Goal: Task Accomplishment & Management: Use online tool/utility

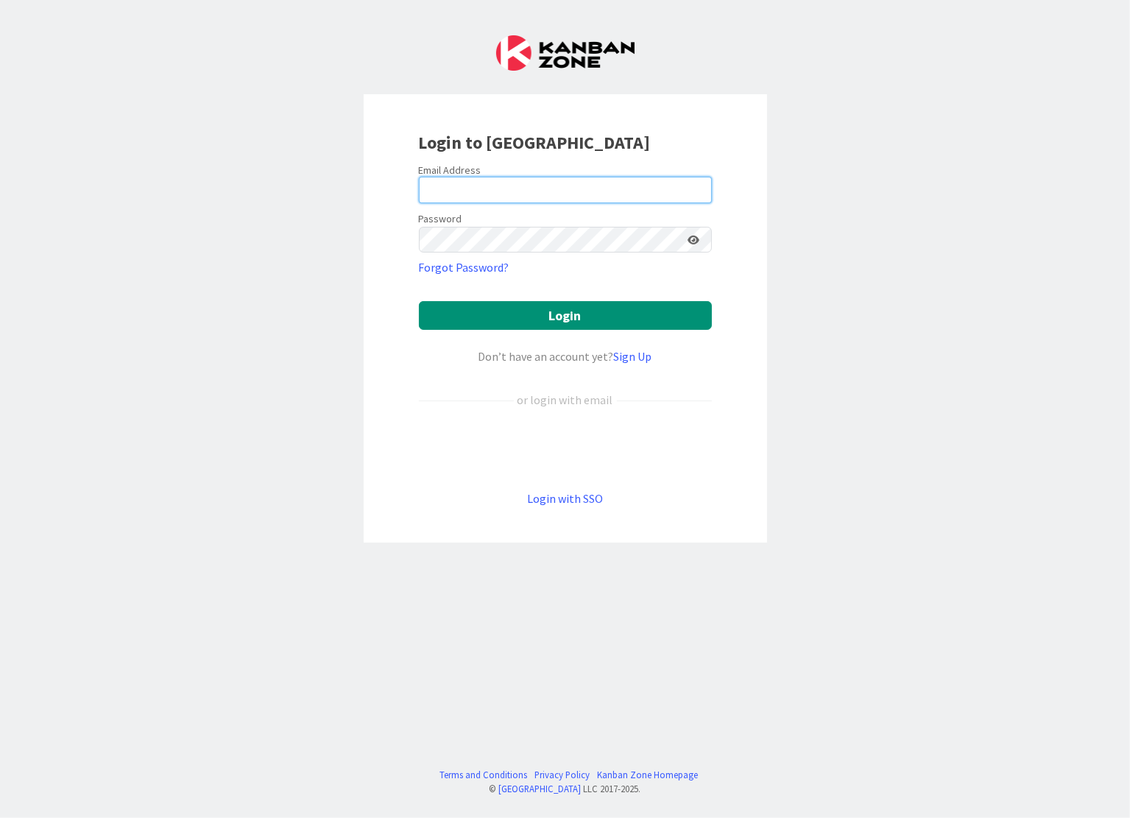
click at [455, 189] on input "email" at bounding box center [565, 190] width 293 height 27
type input "[PERSON_NAME][EMAIL_ADDRESS][DOMAIN_NAME]"
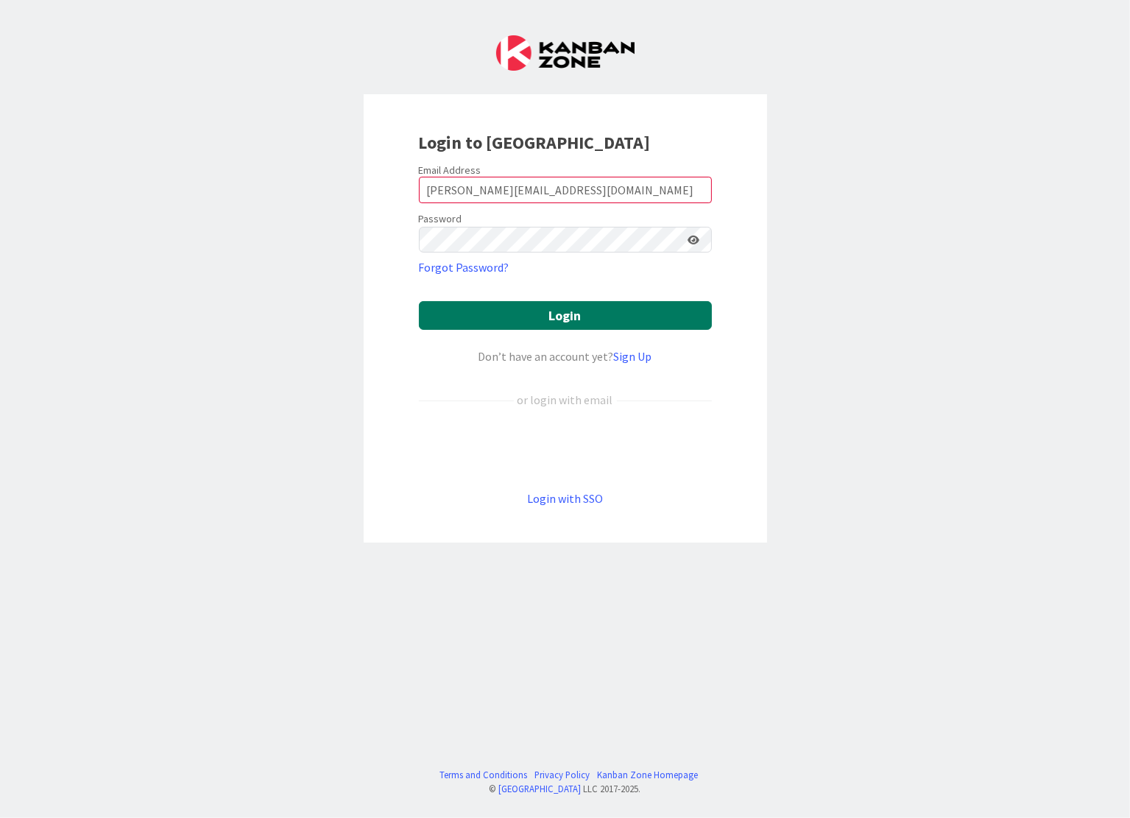
click at [573, 311] on button "Login" at bounding box center [565, 315] width 293 height 29
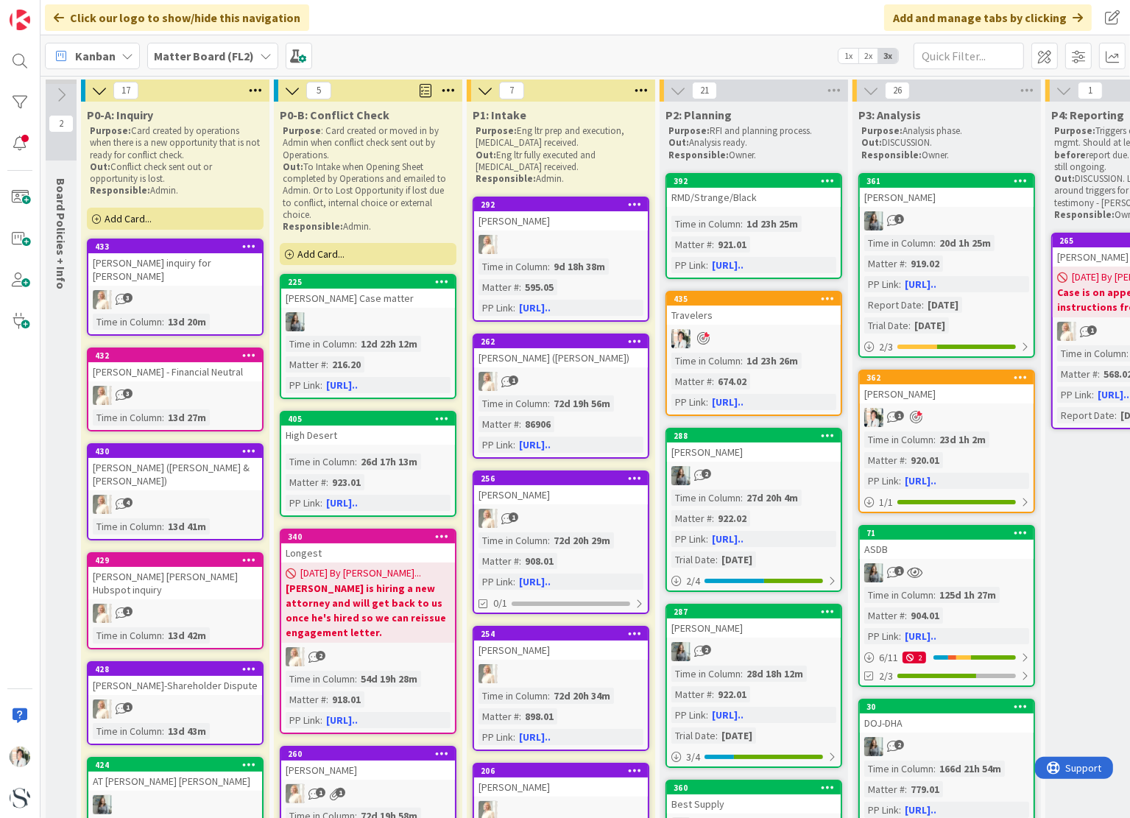
click at [113, 50] on span "Kanban" at bounding box center [95, 56] width 40 height 18
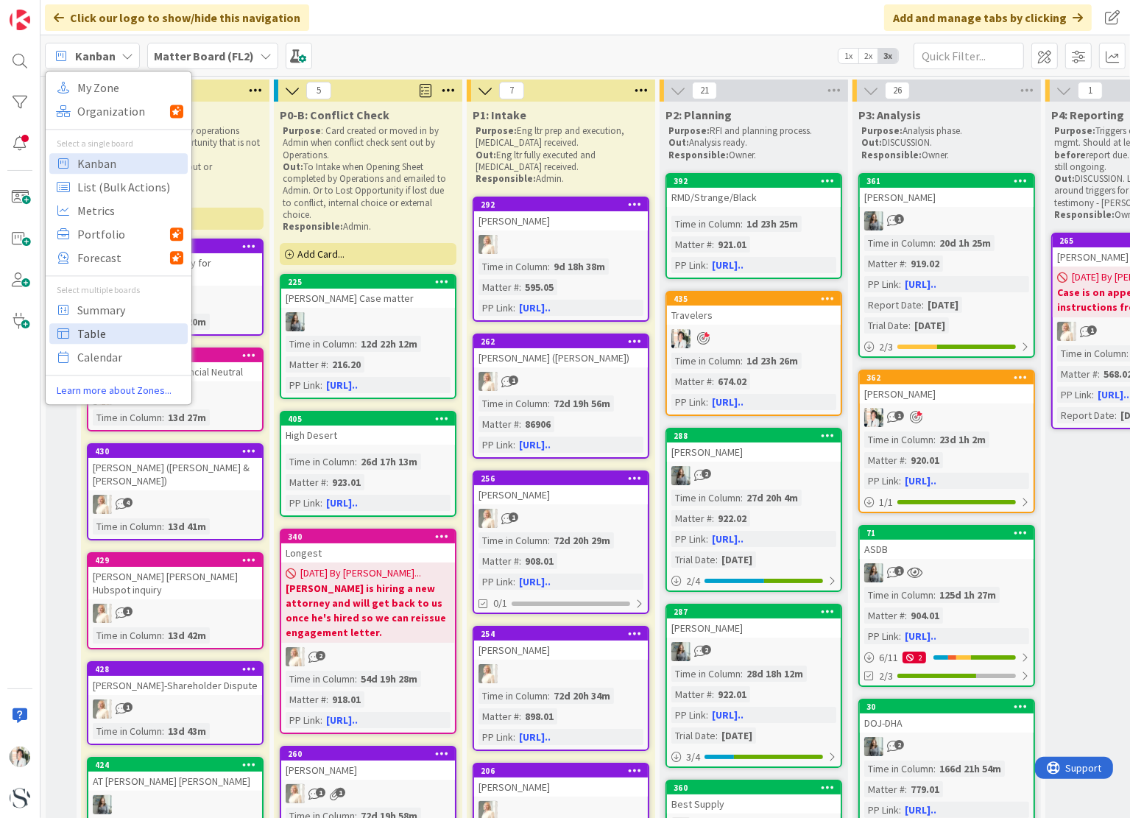
click at [80, 323] on span "Table" at bounding box center [130, 334] width 106 height 22
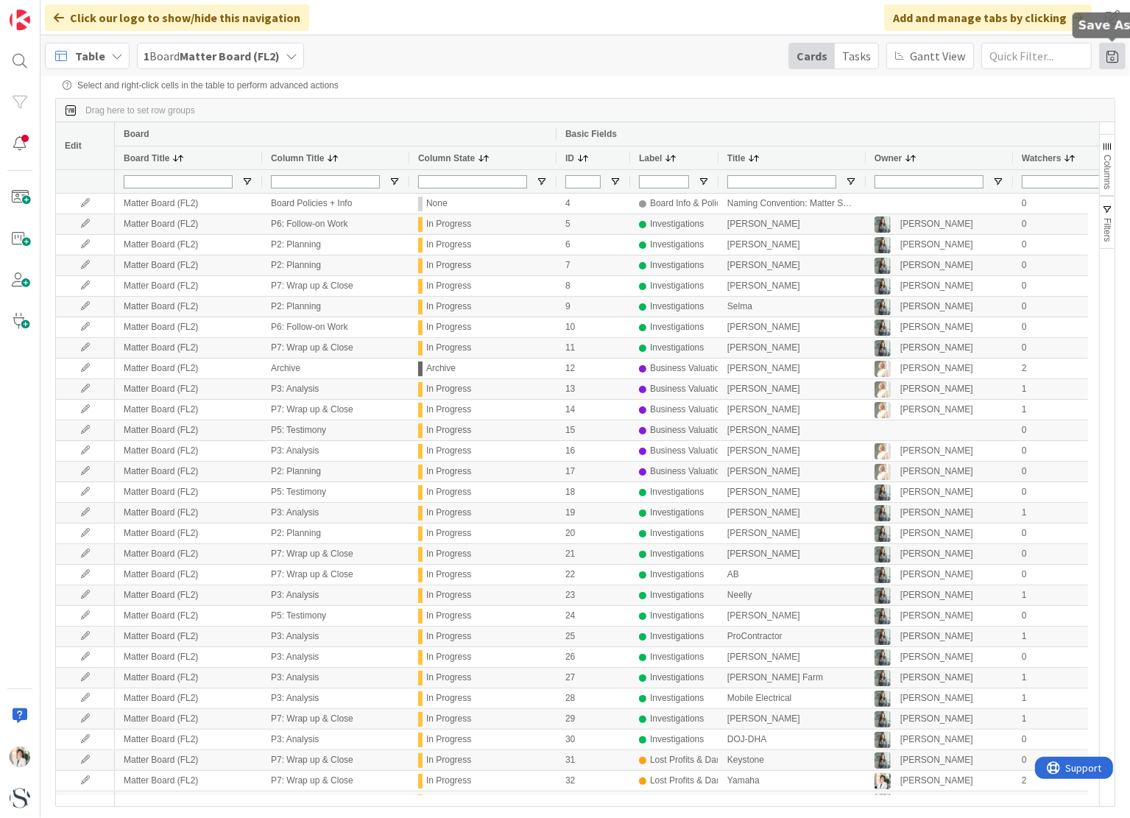
click at [1117, 46] on span at bounding box center [1112, 56] width 27 height 27
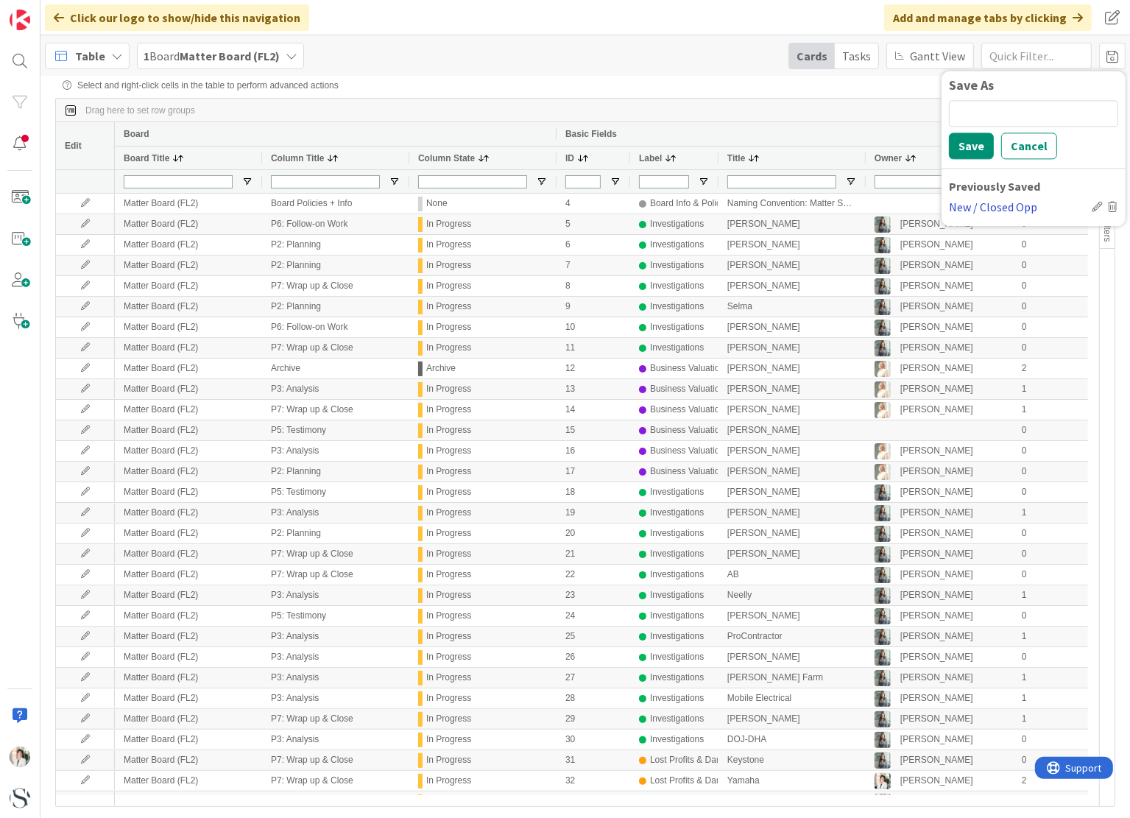
click at [996, 207] on div "New / Closed Opp" at bounding box center [1017, 207] width 137 height 18
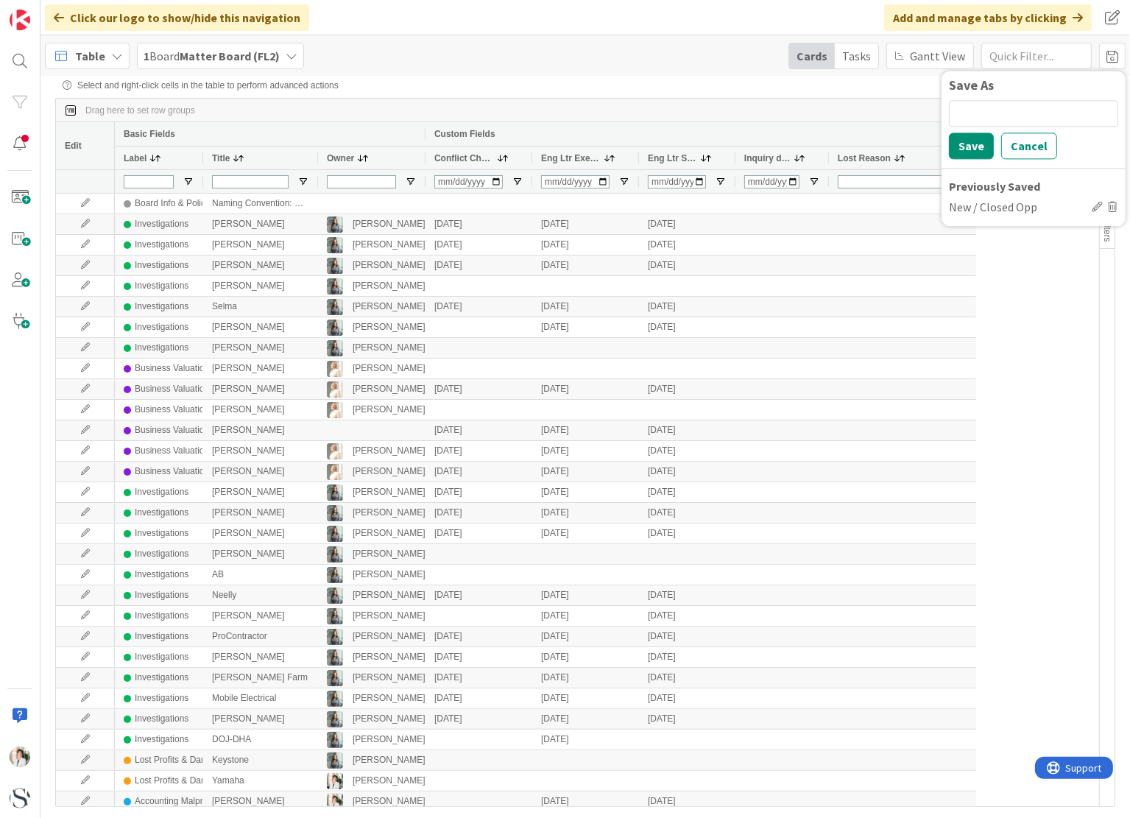
click at [743, 96] on div "Select and right-click cells in the table to perform advanced actions Drag here…" at bounding box center [585, 434] width 1060 height 709
click at [781, 154] on span "Inquiry date" at bounding box center [767, 158] width 46 height 10
click at [773, 161] on span "Inquiry date" at bounding box center [767, 158] width 46 height 10
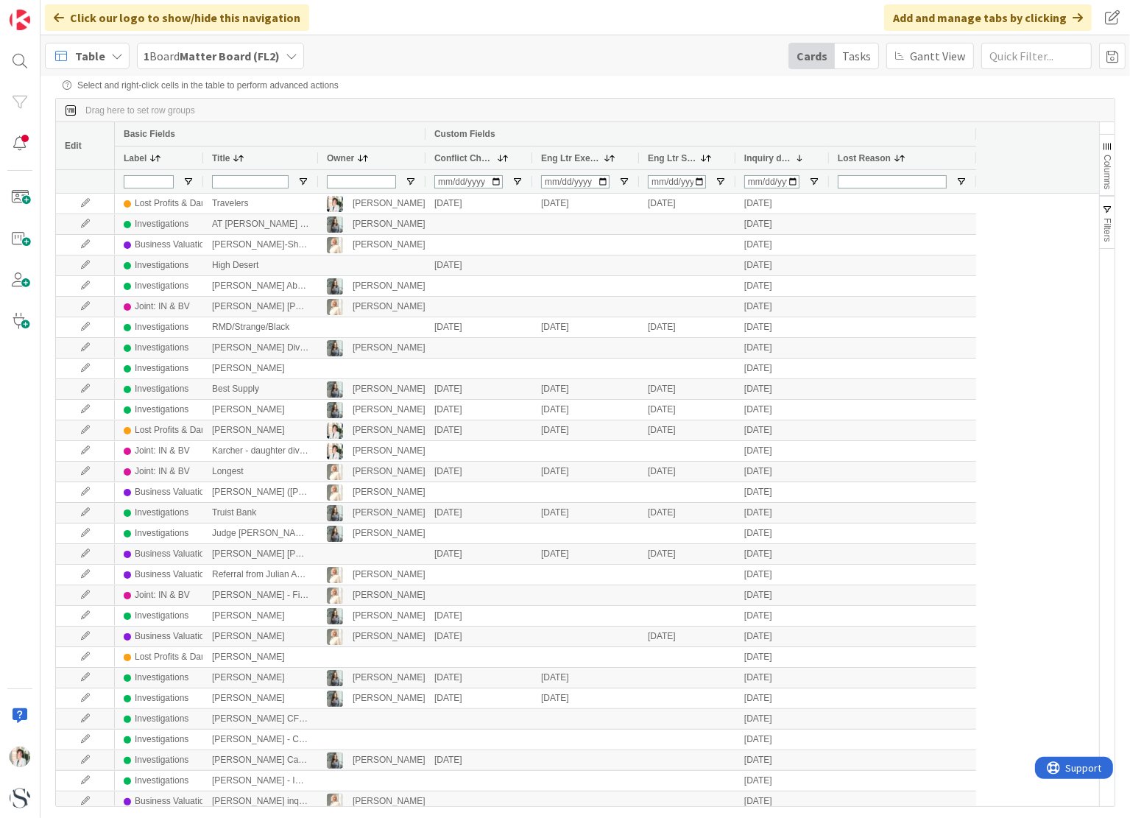
click at [454, 161] on span "Conflict Check" at bounding box center [464, 158] width 60 height 10
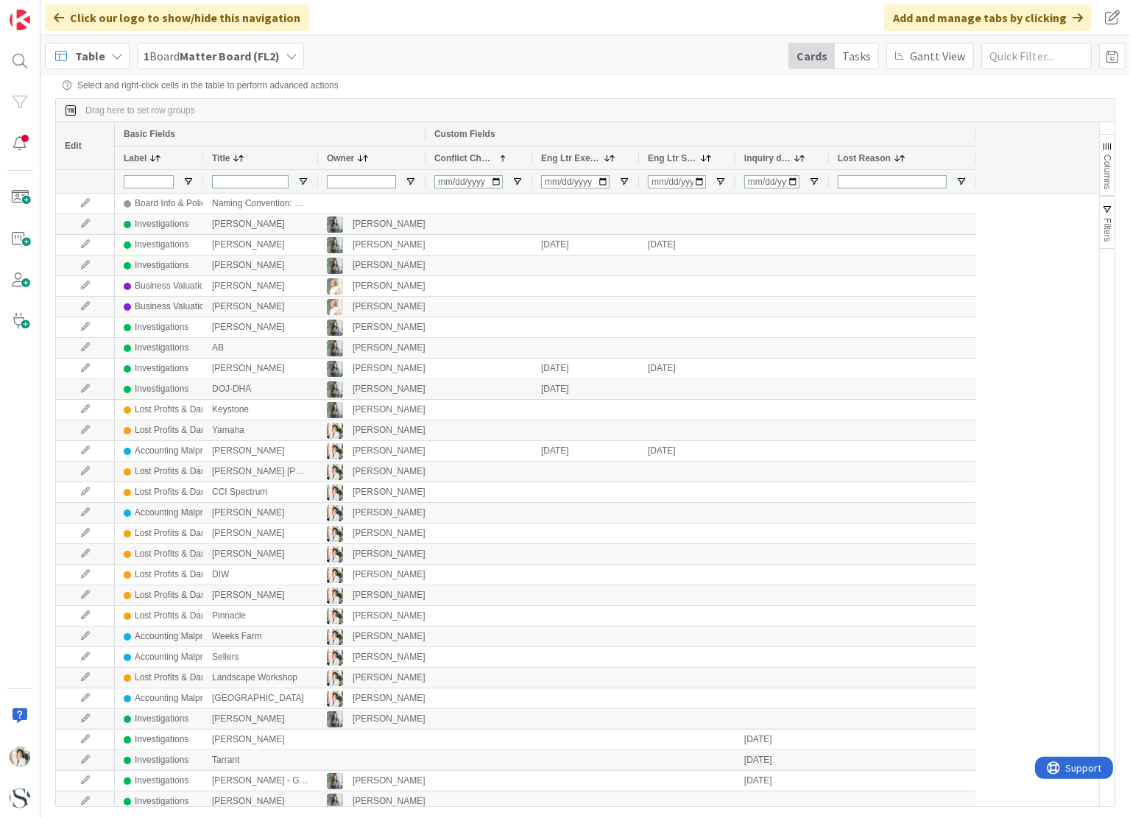
click at [454, 161] on span "Conflict Check" at bounding box center [464, 158] width 60 height 10
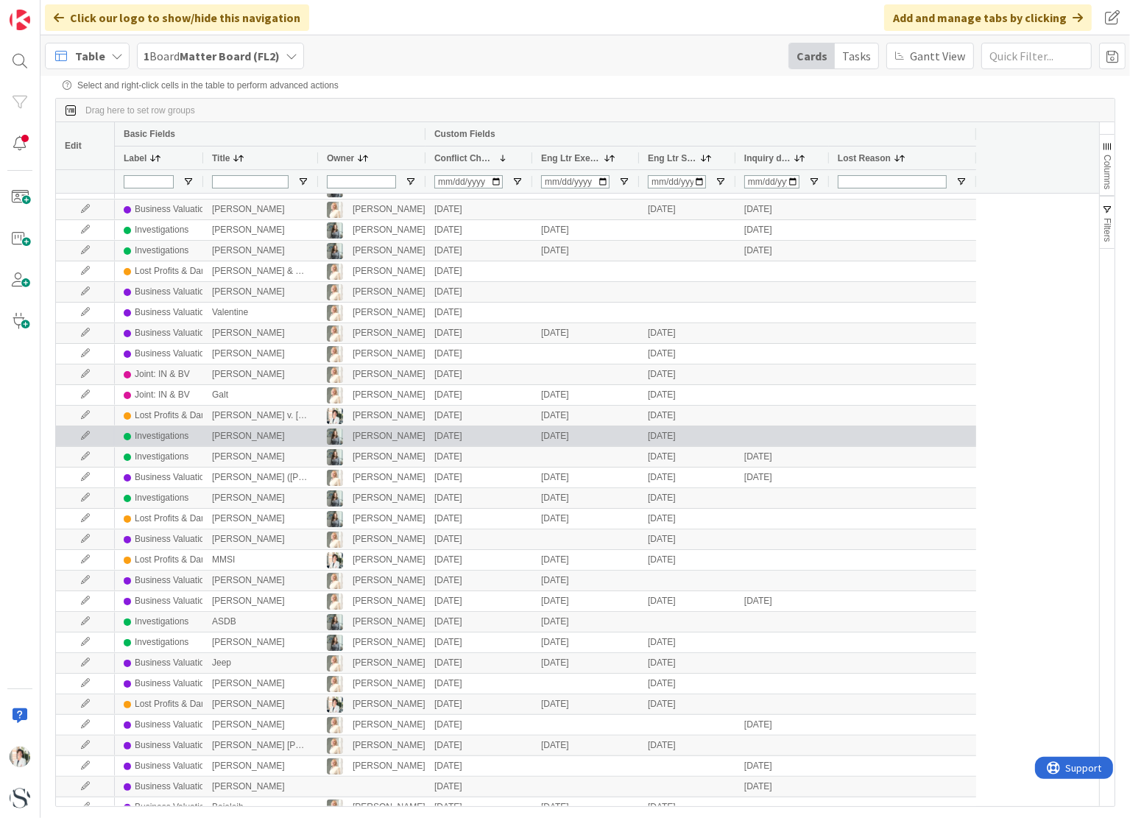
click at [763, 435] on div at bounding box center [783, 436] width 94 height 20
click at [760, 438] on div at bounding box center [783, 436] width 94 height 20
type input "[DATE]"
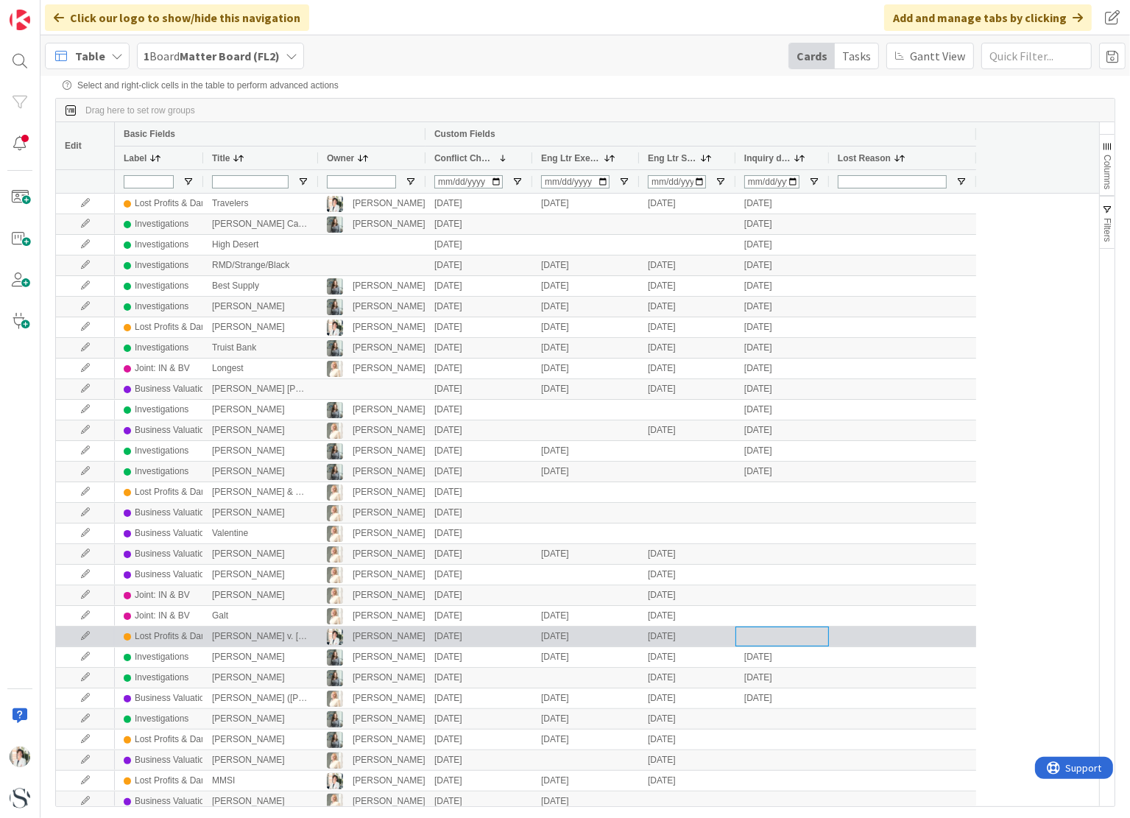
click at [779, 635] on div at bounding box center [783, 637] width 94 height 20
type input "[DATE]"
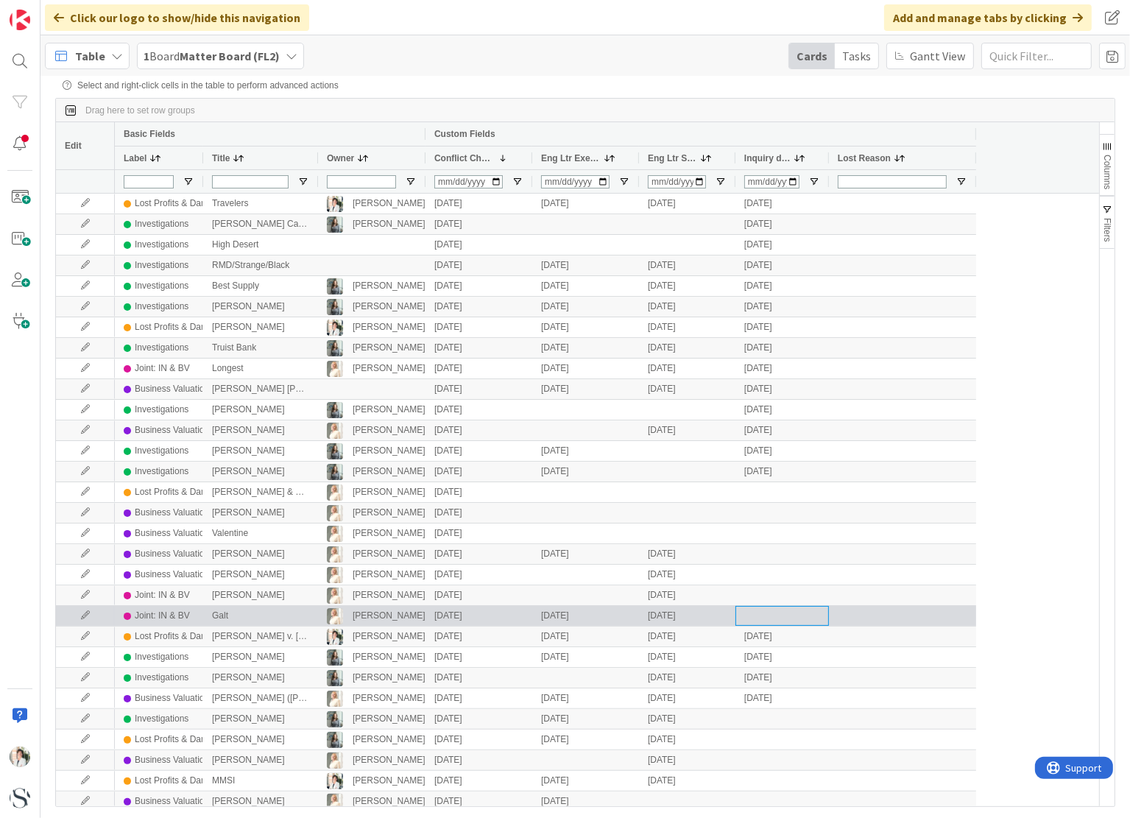
click at [755, 616] on div at bounding box center [783, 616] width 94 height 20
type input "[DATE]"
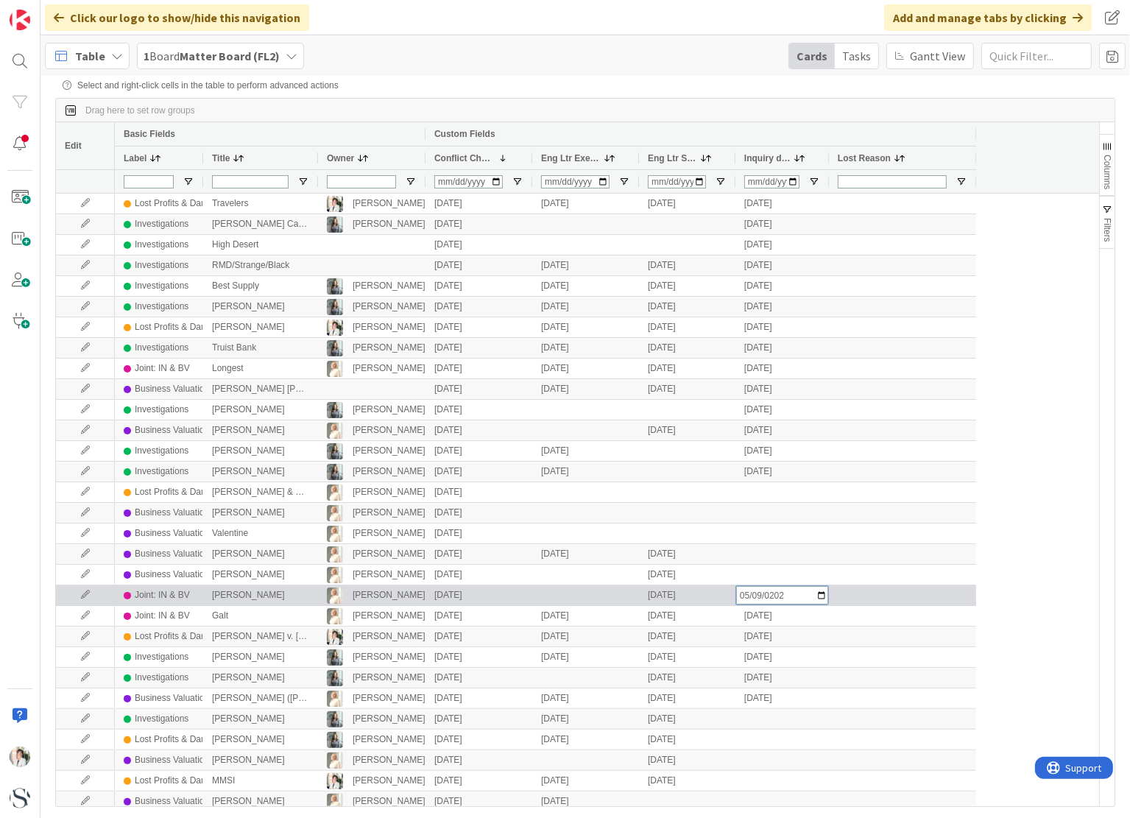
type input "[DATE]"
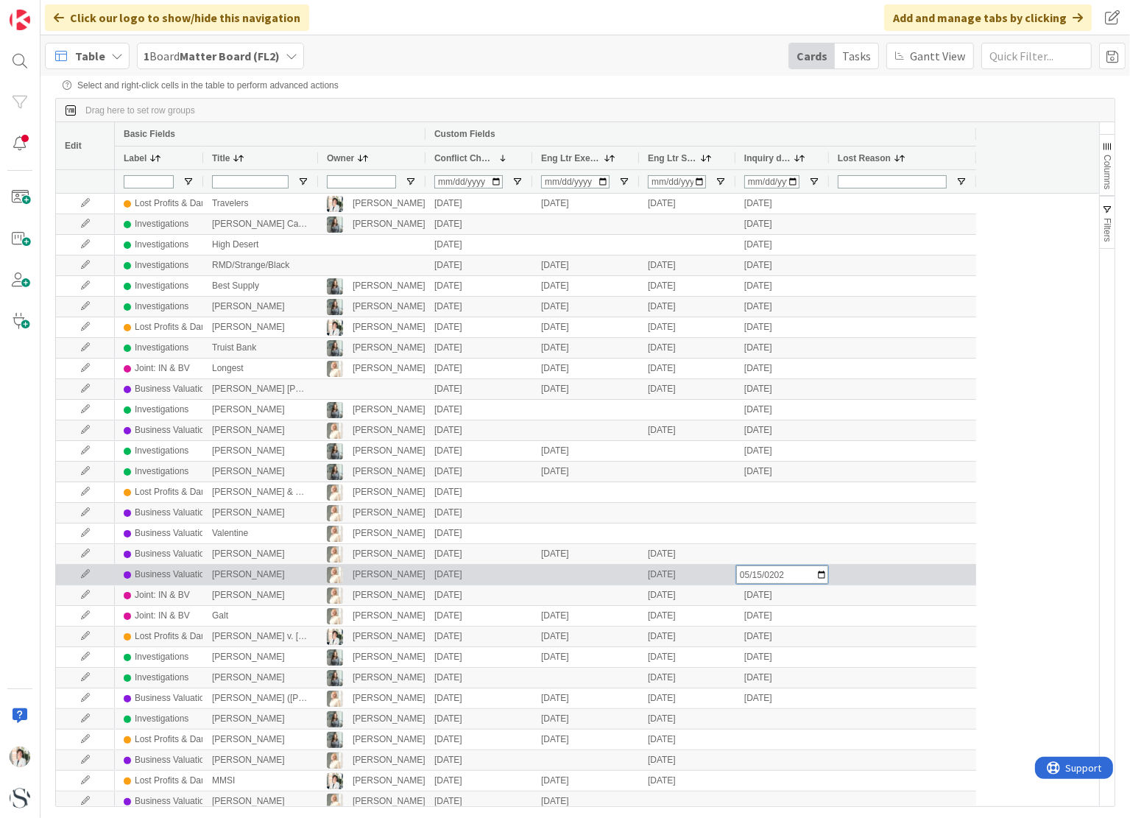
type input "[DATE]"
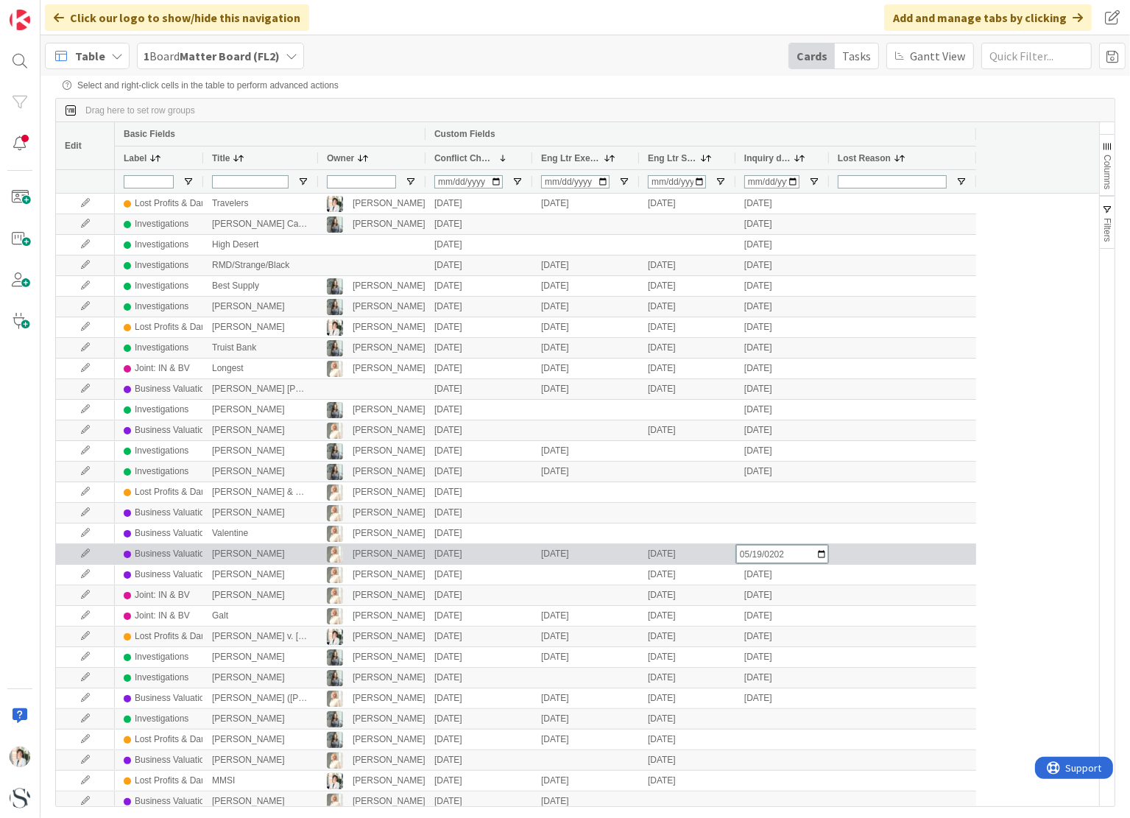
type input "[DATE]"
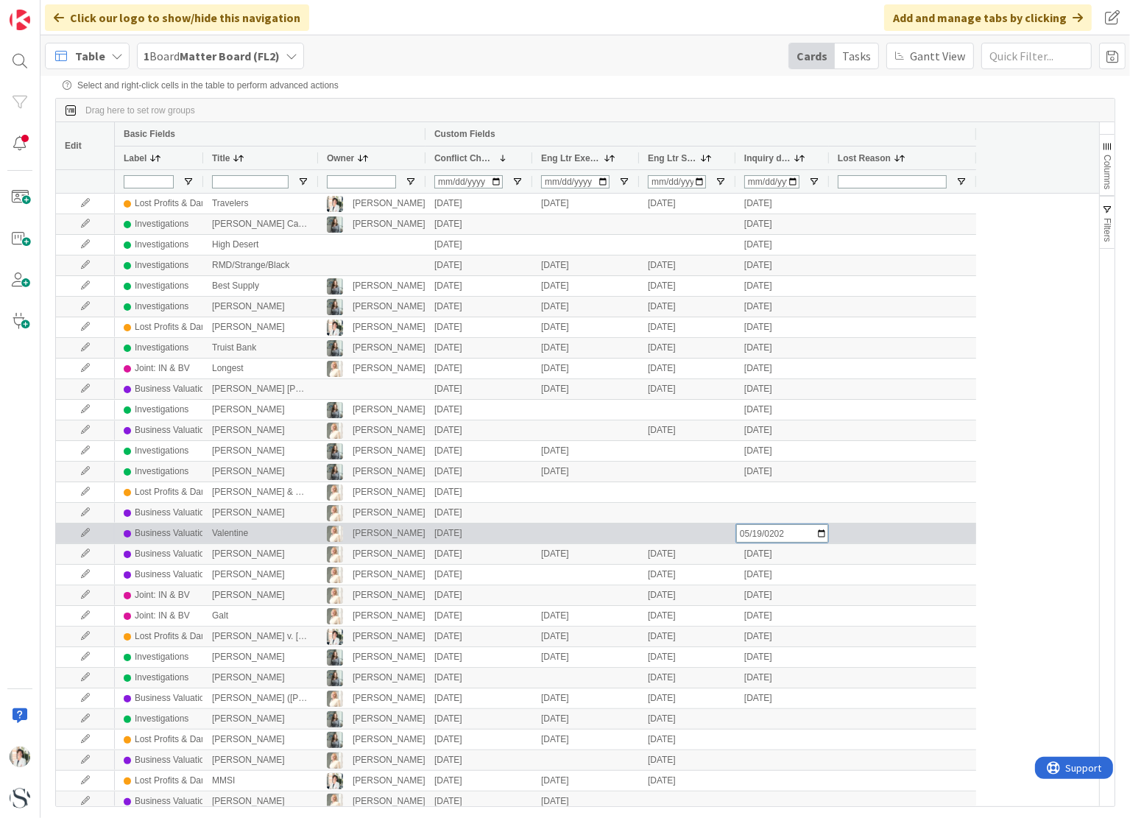
type input "[DATE]"
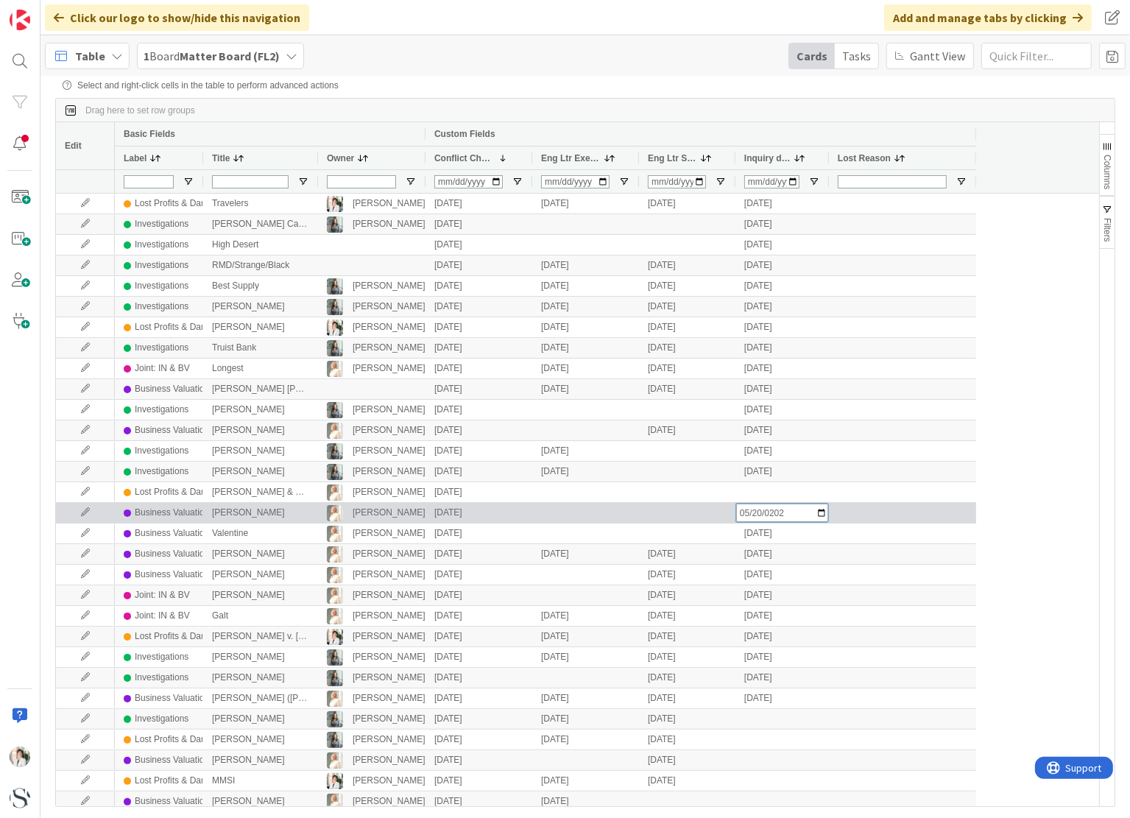
type input "[DATE]"
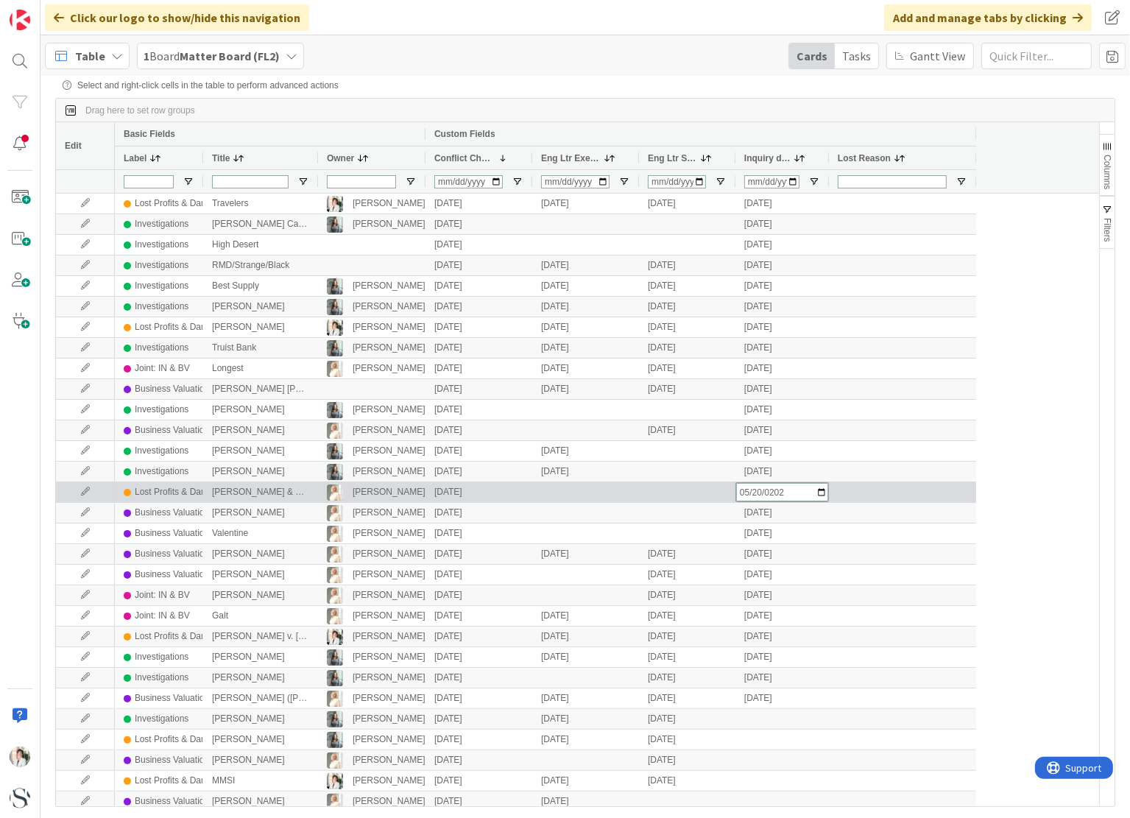
type input "[DATE]"
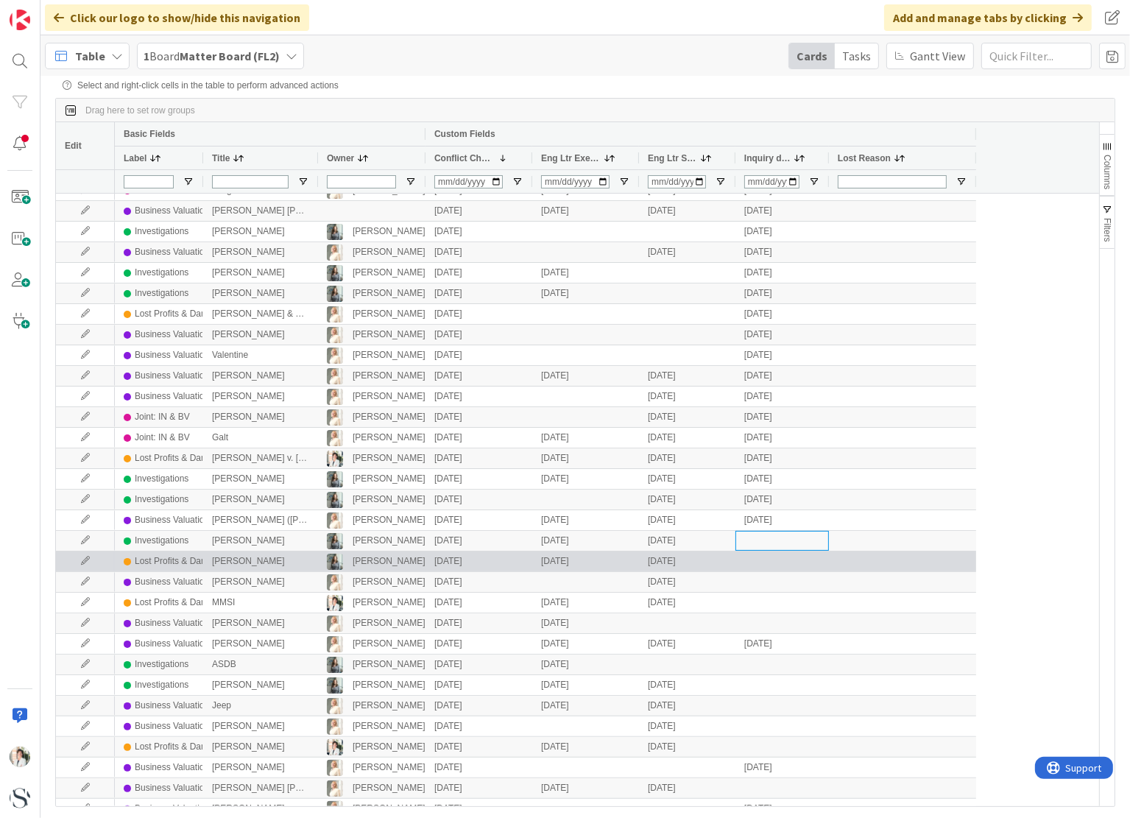
scroll to position [221, 0]
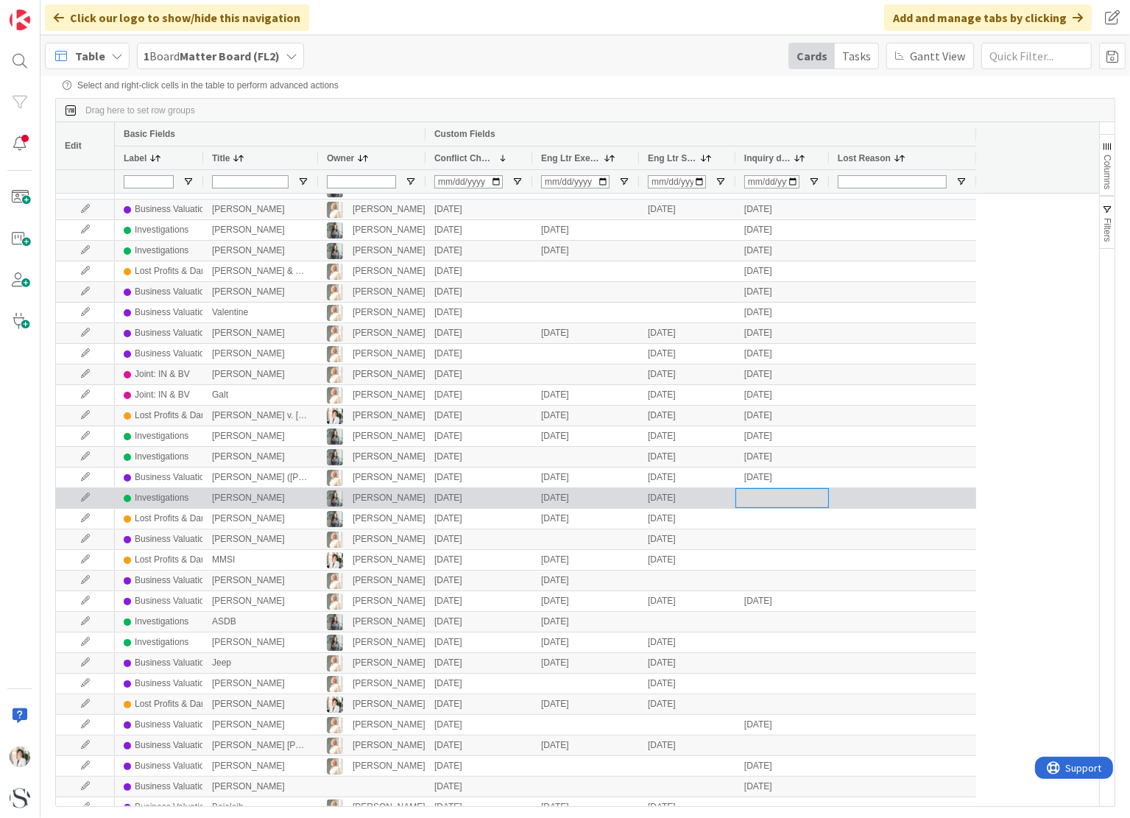
click at [772, 497] on div at bounding box center [783, 498] width 94 height 20
type input "[DATE]"
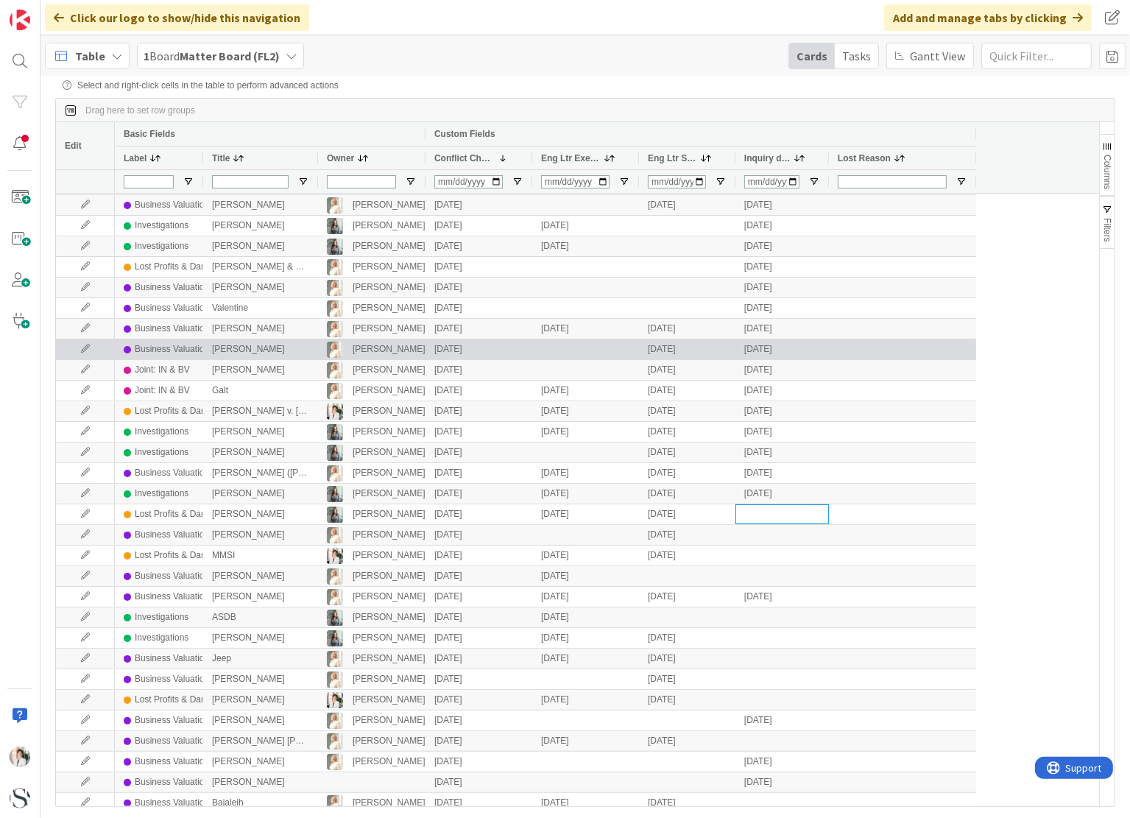
scroll to position [368, 0]
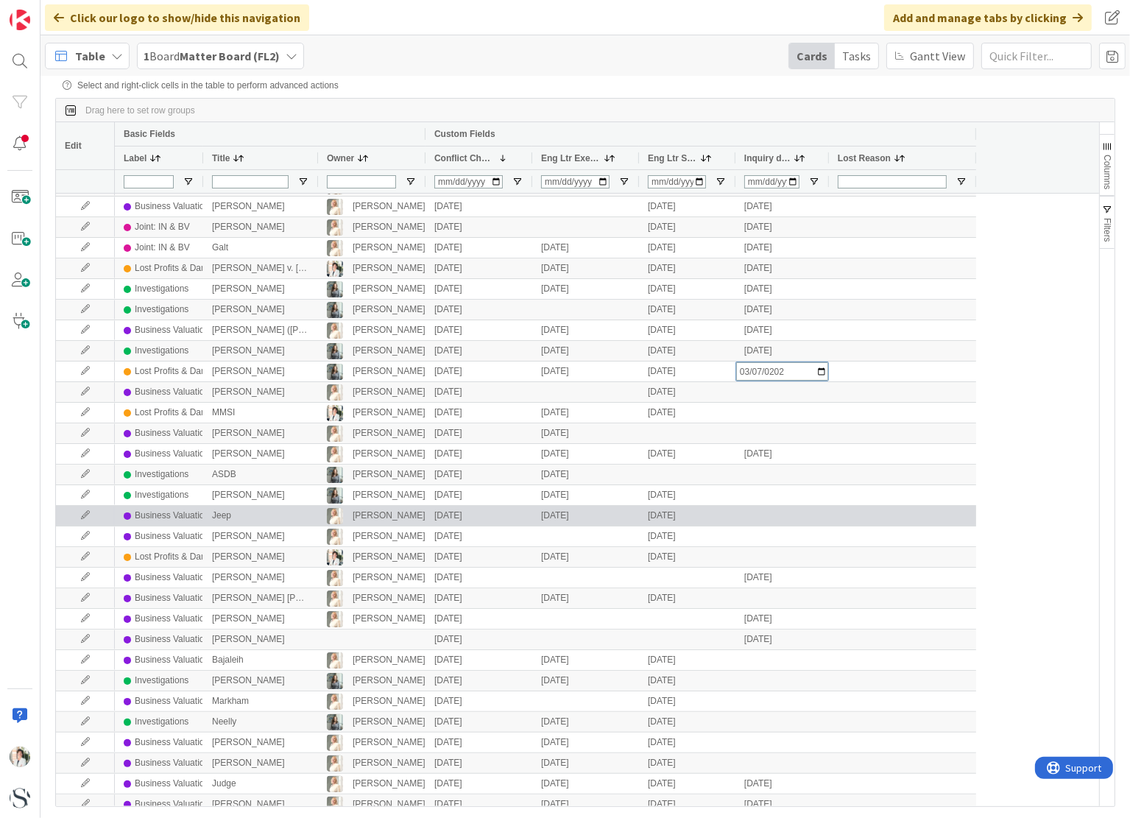
type input "[DATE]"
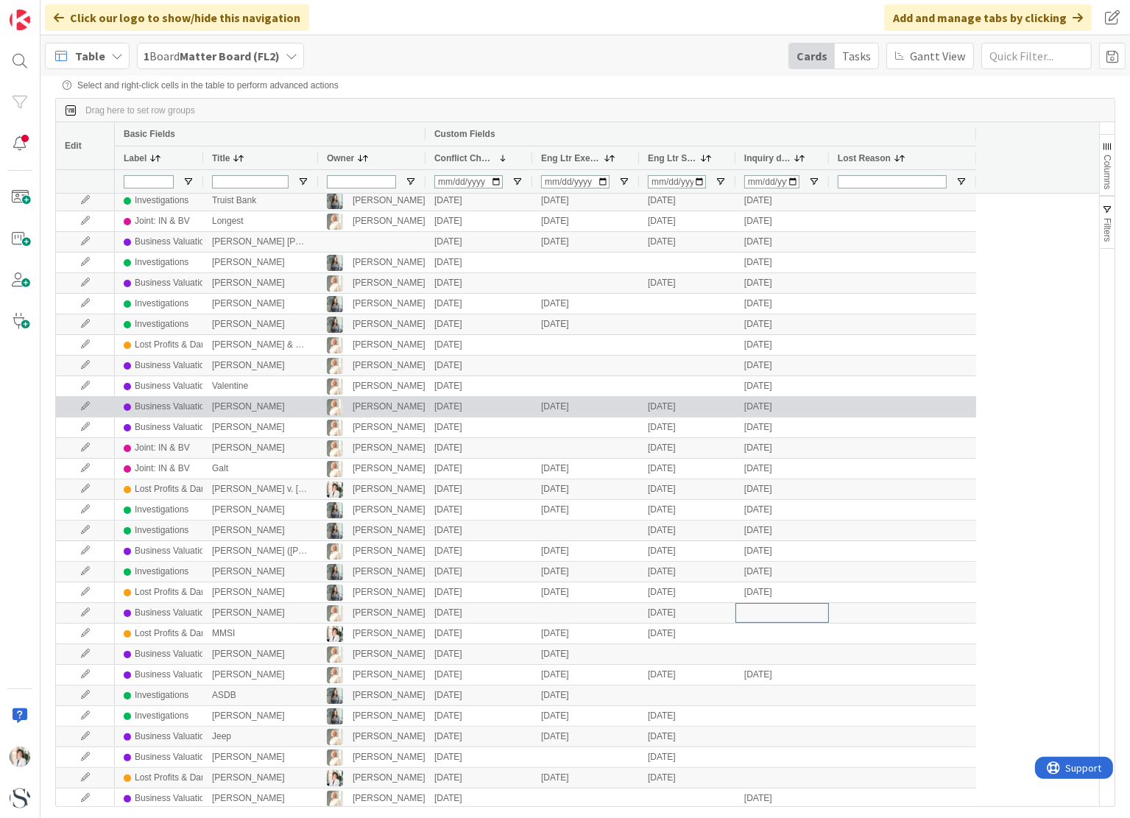
scroll to position [0, 0]
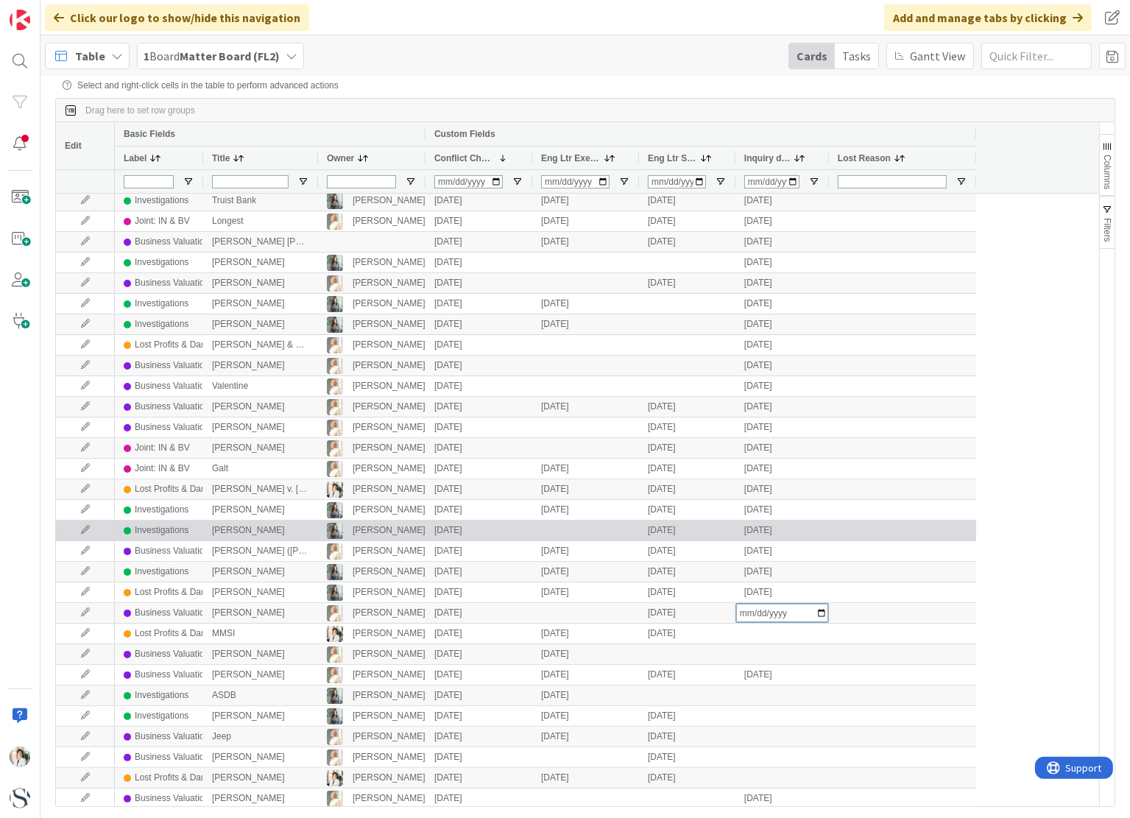
type input "[DATE]"
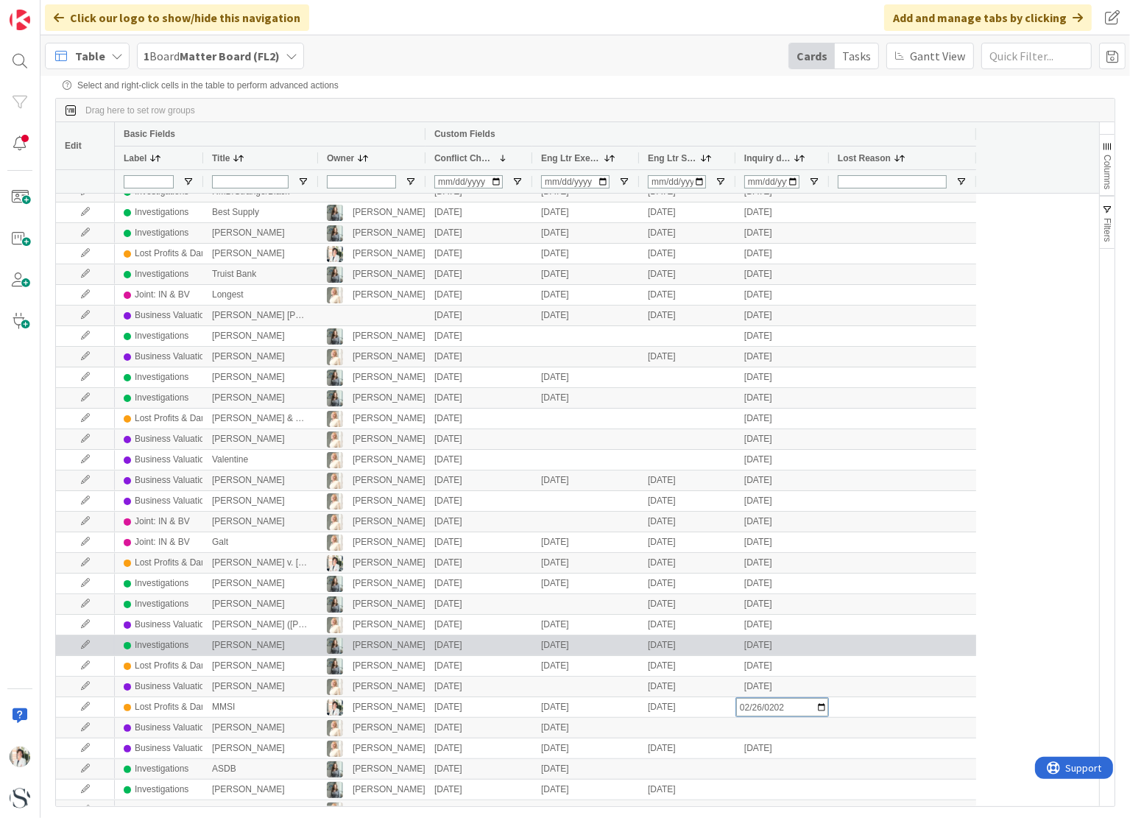
type input "[DATE]"
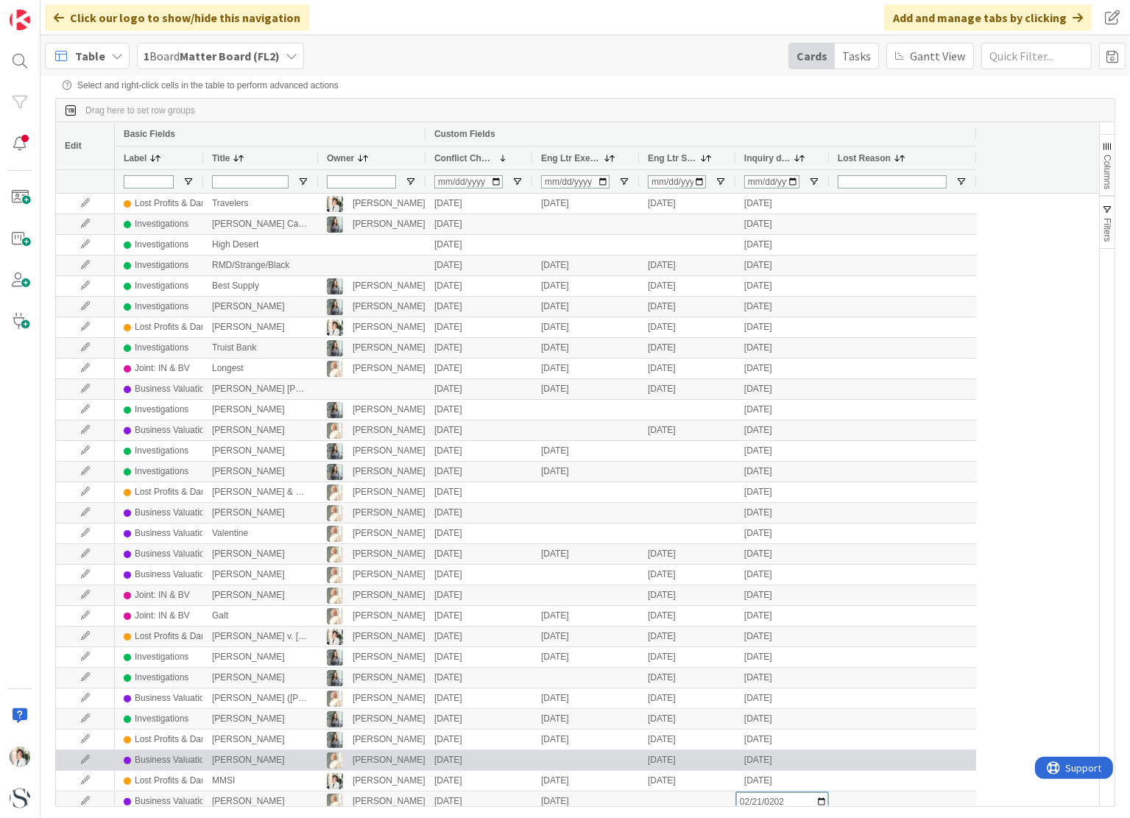
type input "[DATE]"
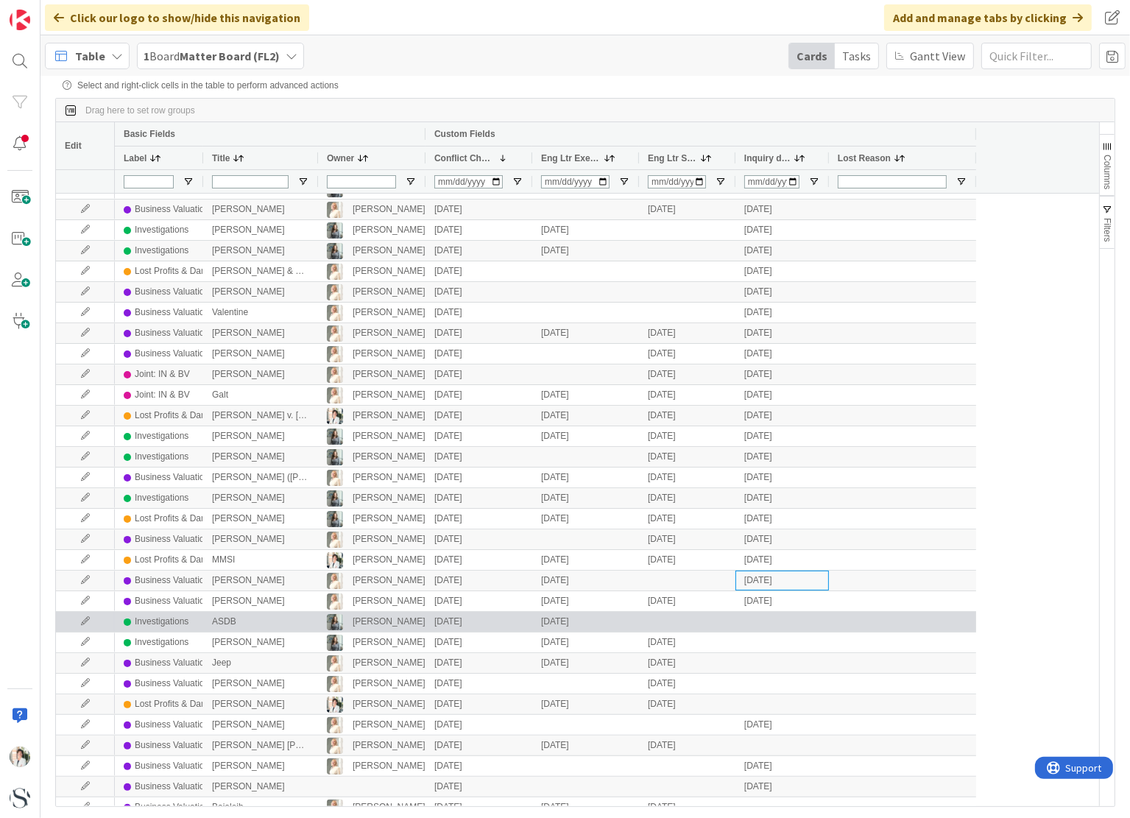
click at [783, 621] on div at bounding box center [783, 622] width 94 height 20
click at [769, 620] on div at bounding box center [783, 622] width 94 height 20
type input "[DATE]"
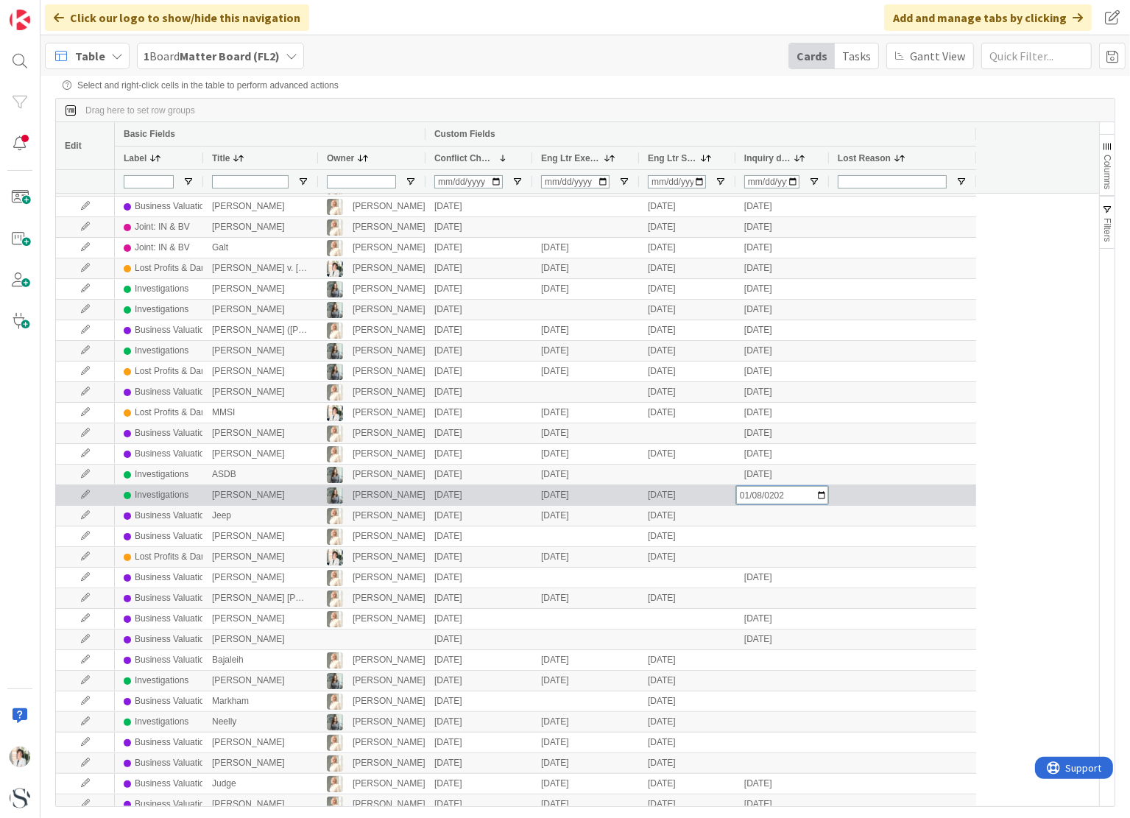
type input "[DATE]"
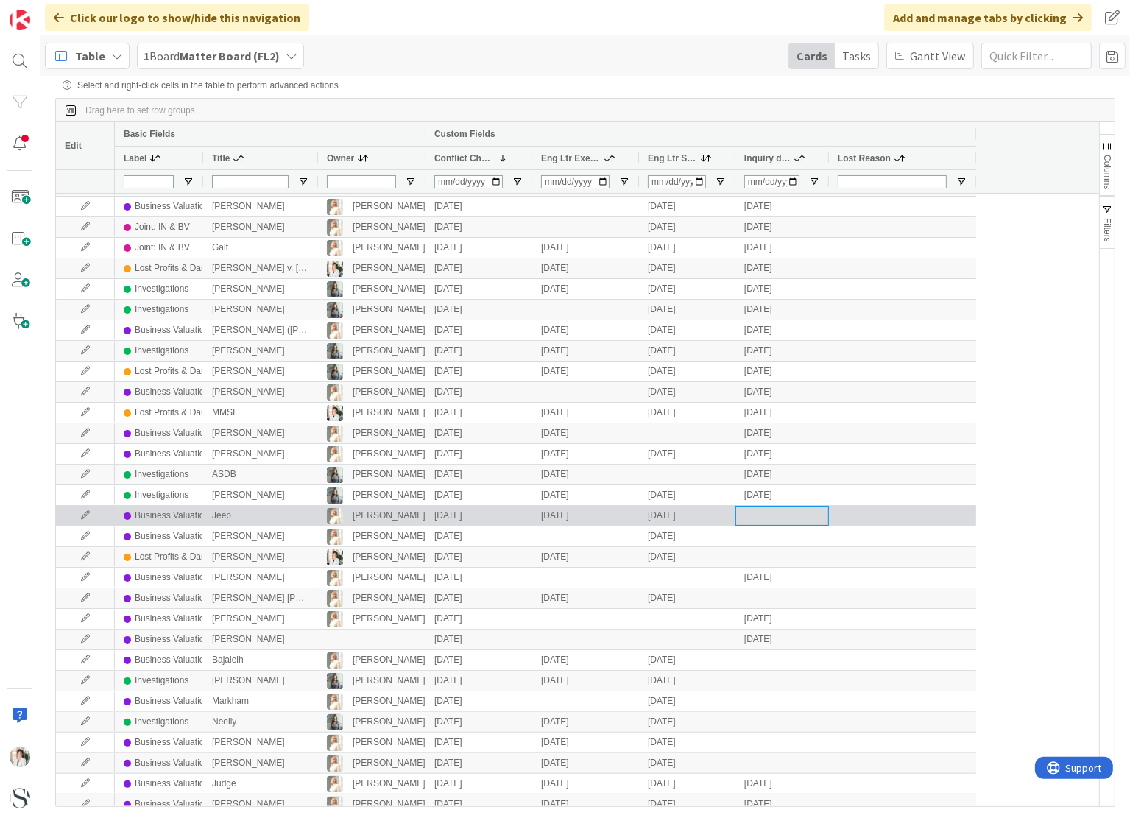
click at [767, 519] on div at bounding box center [783, 516] width 94 height 20
click at [755, 519] on input "Input Editor" at bounding box center [782, 516] width 92 height 18
type input "[DATE]"
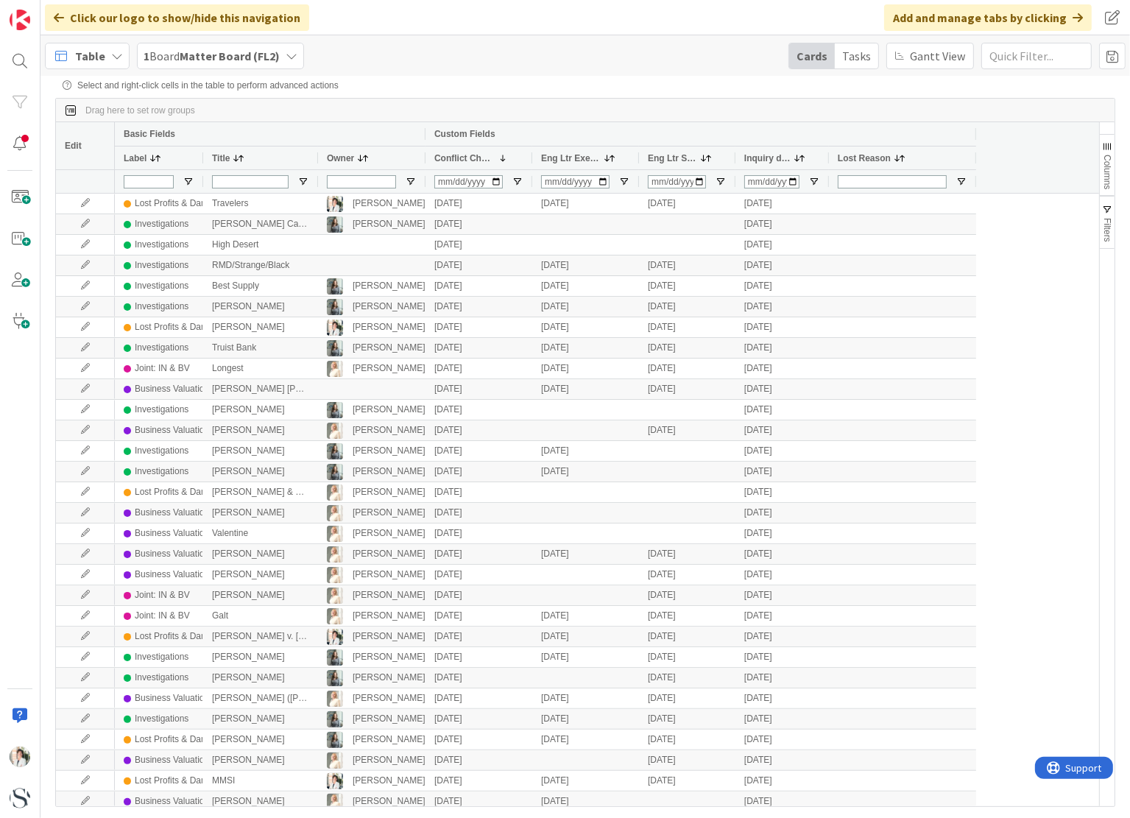
click at [105, 55] on div "Table" at bounding box center [87, 56] width 85 height 27
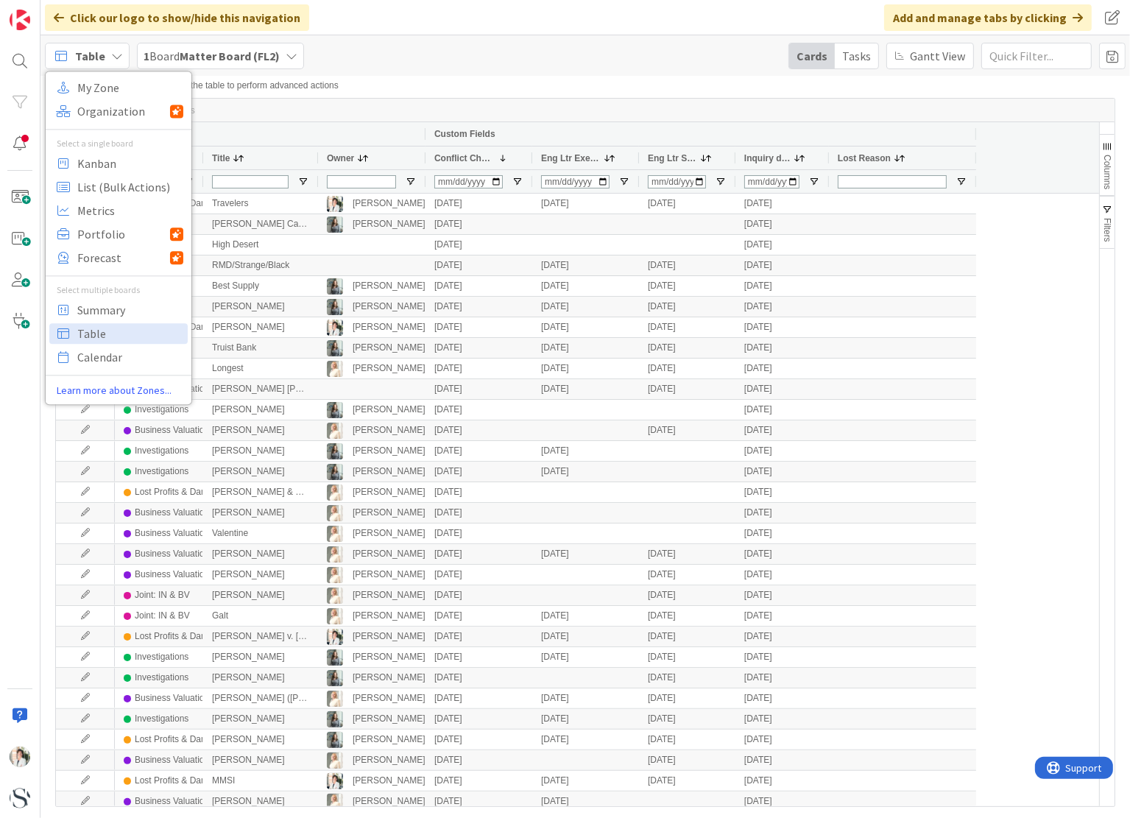
click at [105, 55] on div "Table" at bounding box center [87, 56] width 85 height 27
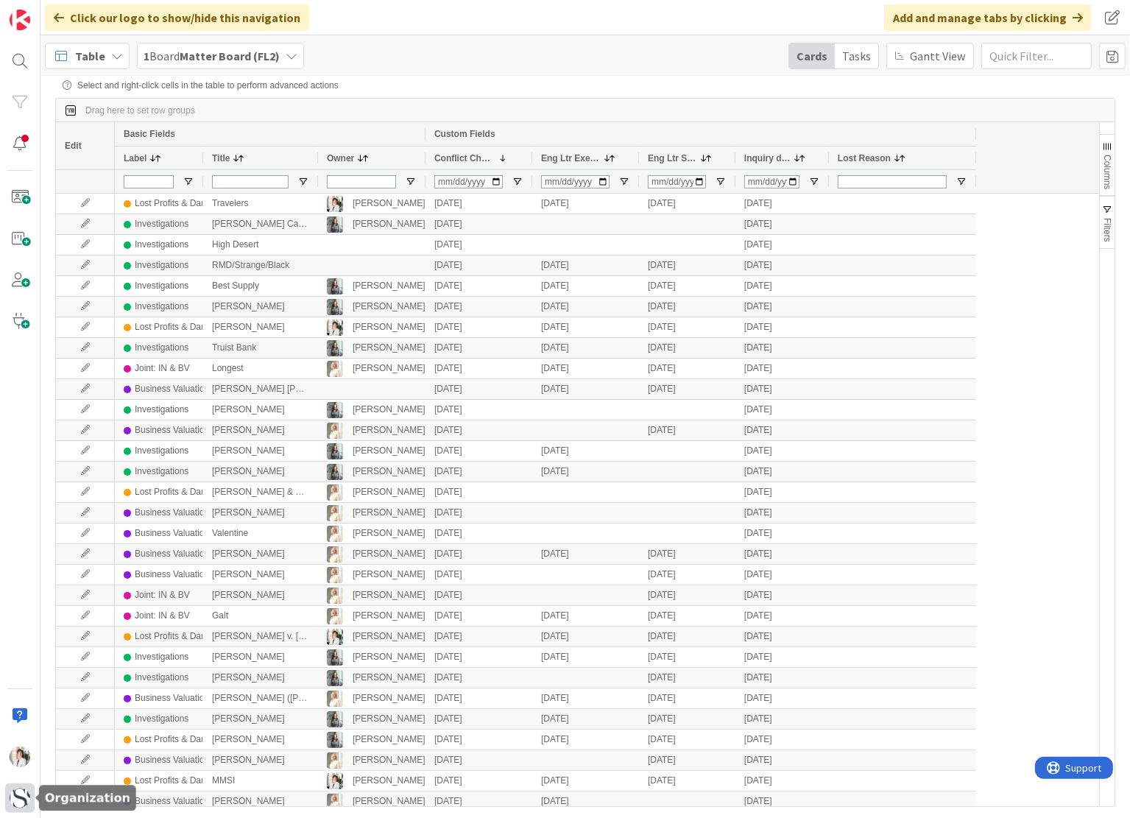
click at [18, 797] on img at bounding box center [20, 798] width 21 height 21
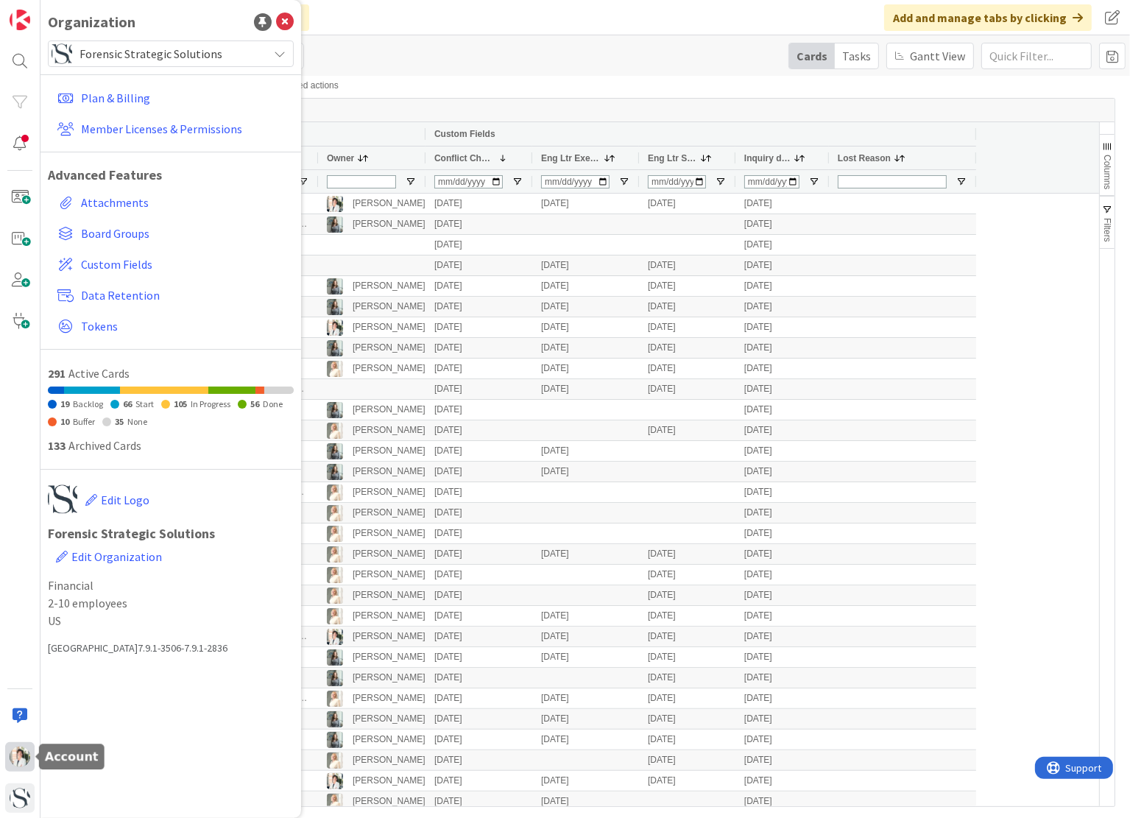
click at [18, 759] on img at bounding box center [20, 757] width 21 height 21
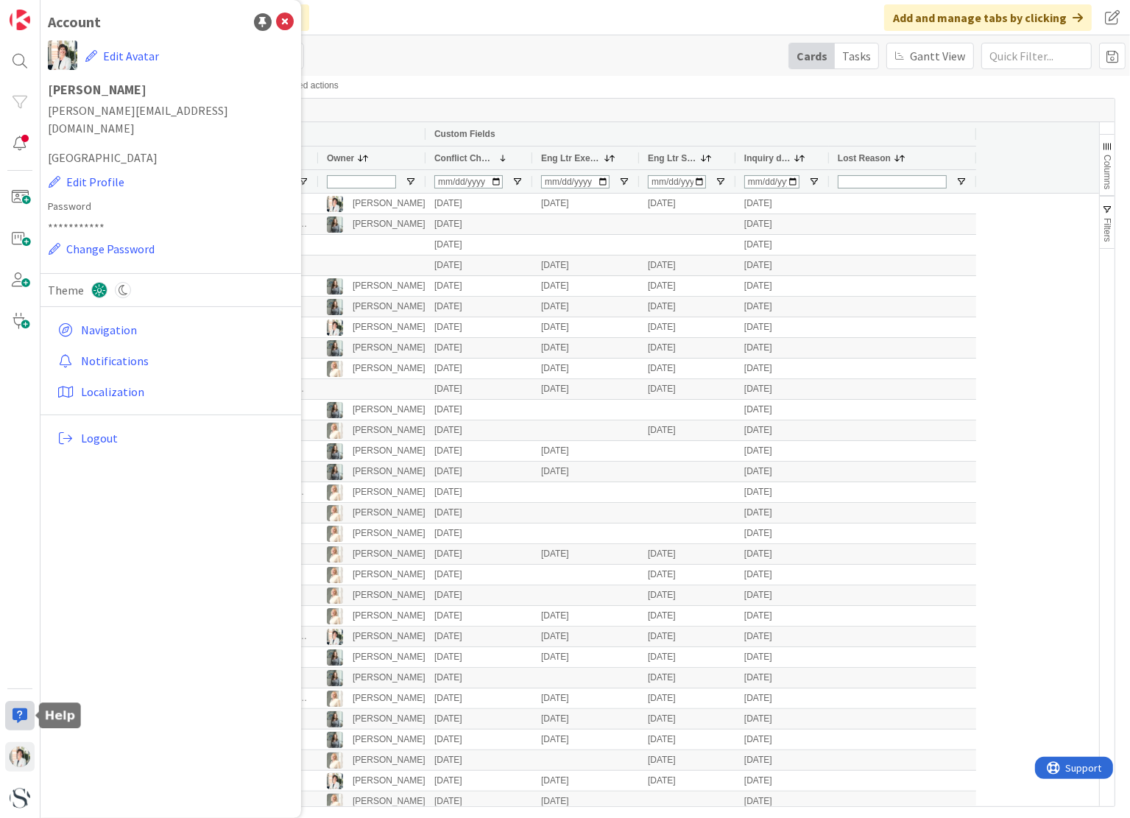
click at [23, 713] on div at bounding box center [19, 715] width 29 height 29
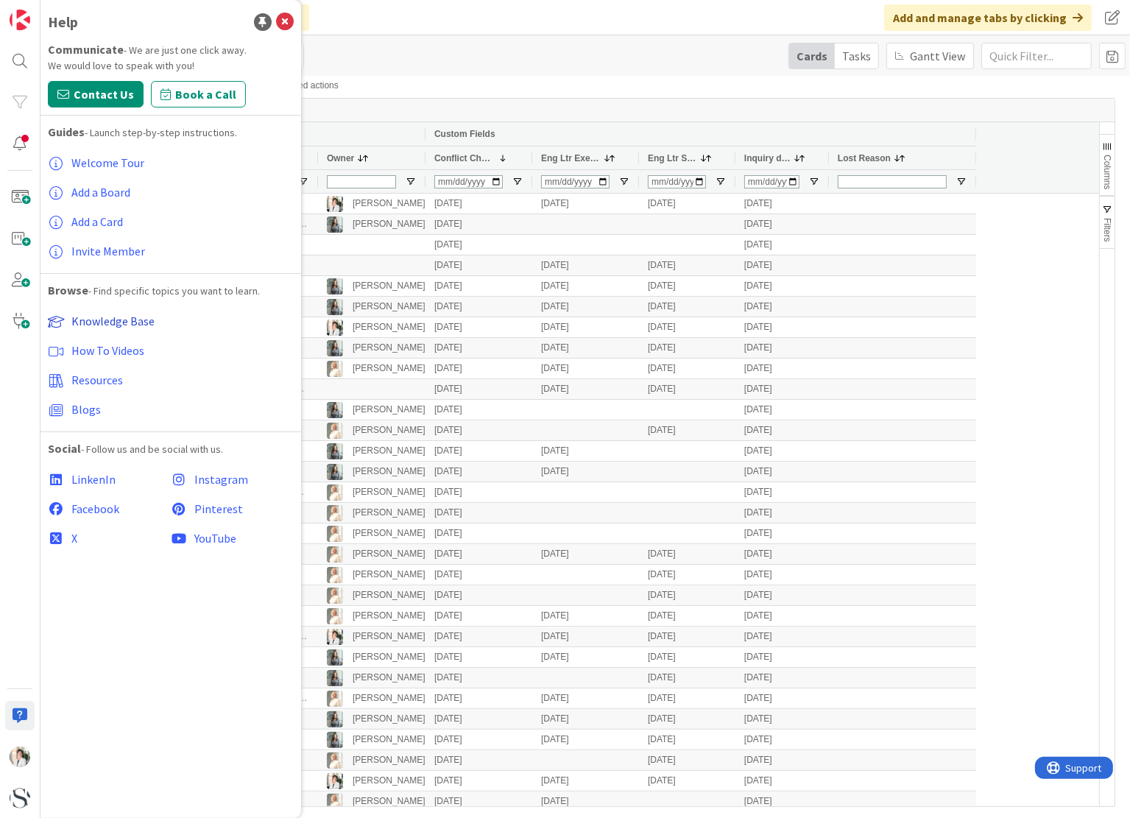
click at [108, 324] on span "Knowledge Base" at bounding box center [112, 321] width 83 height 15
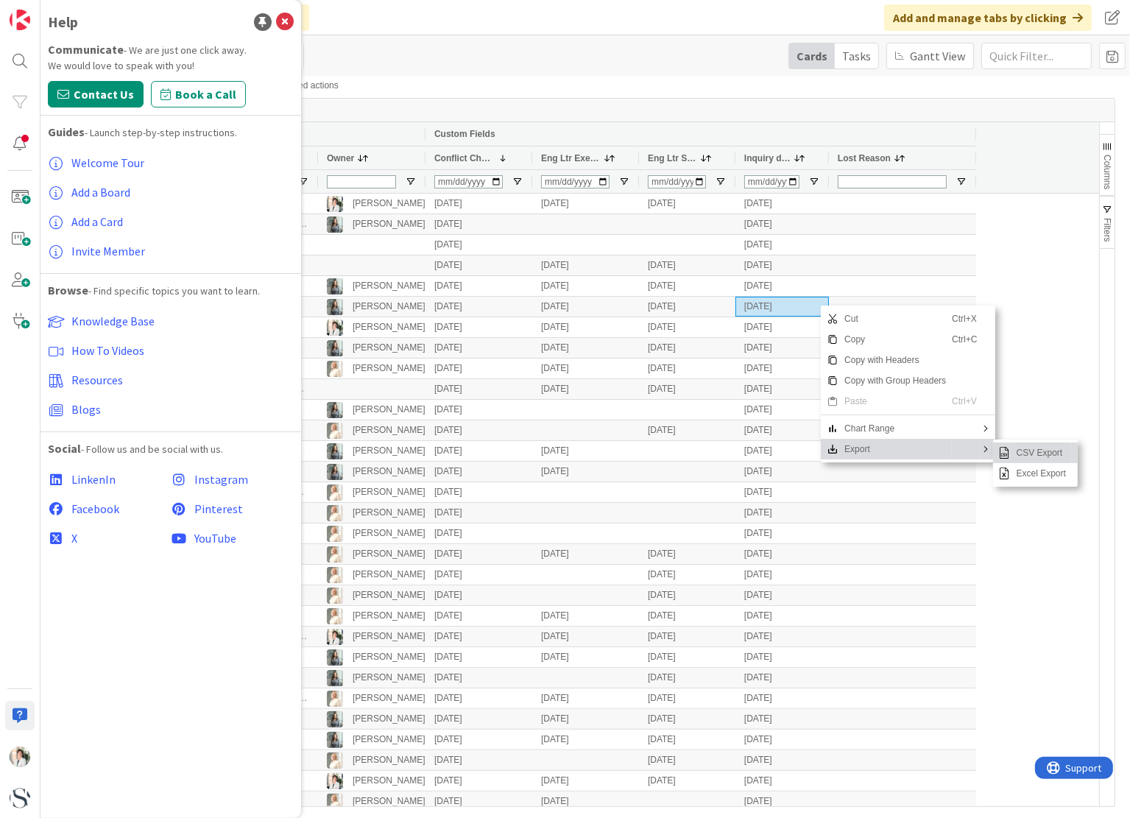
click at [1040, 455] on span "CSV Export" at bounding box center [1041, 453] width 61 height 21
